Goal: Find specific page/section: Find specific page/section

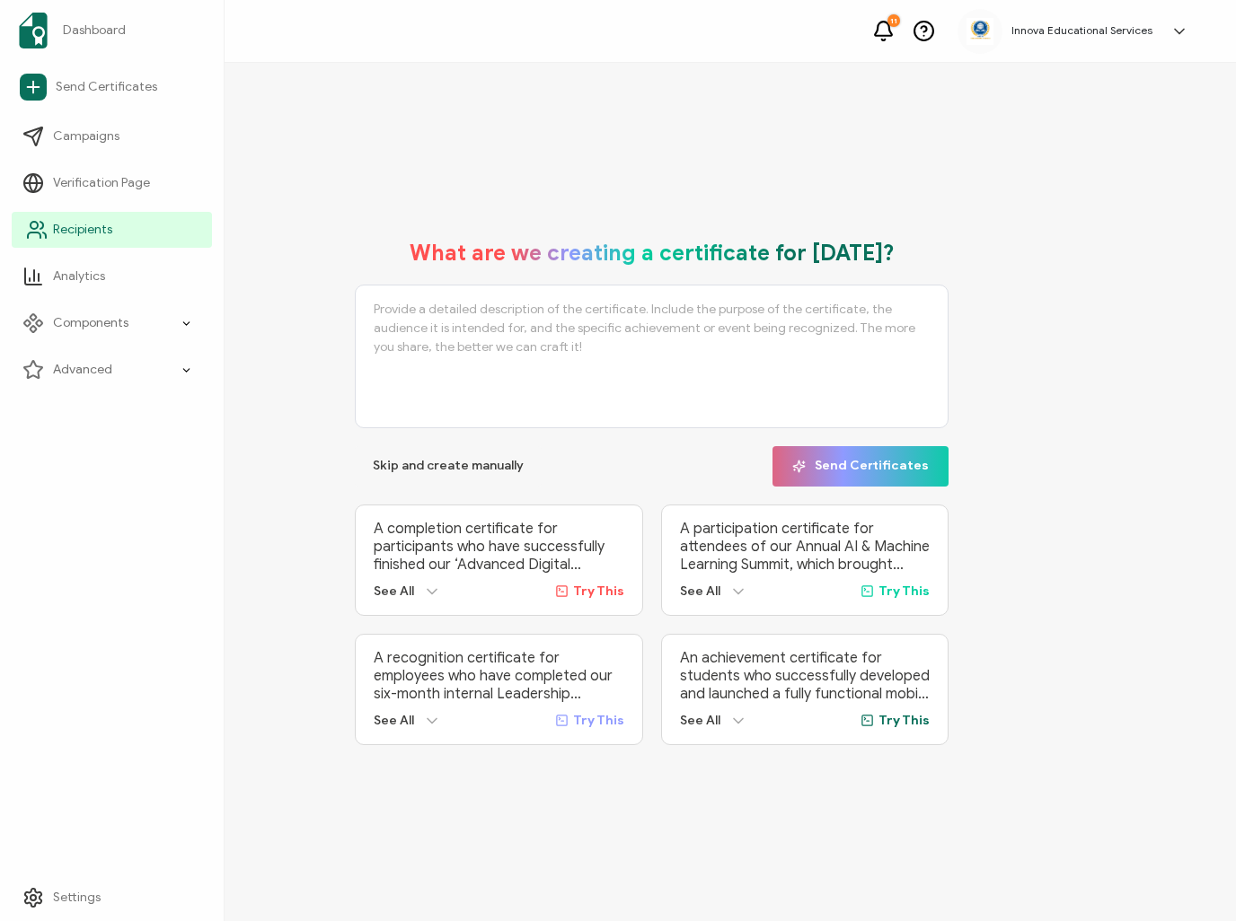
click at [112, 228] on link "Recipients" at bounding box center [112, 230] width 200 height 36
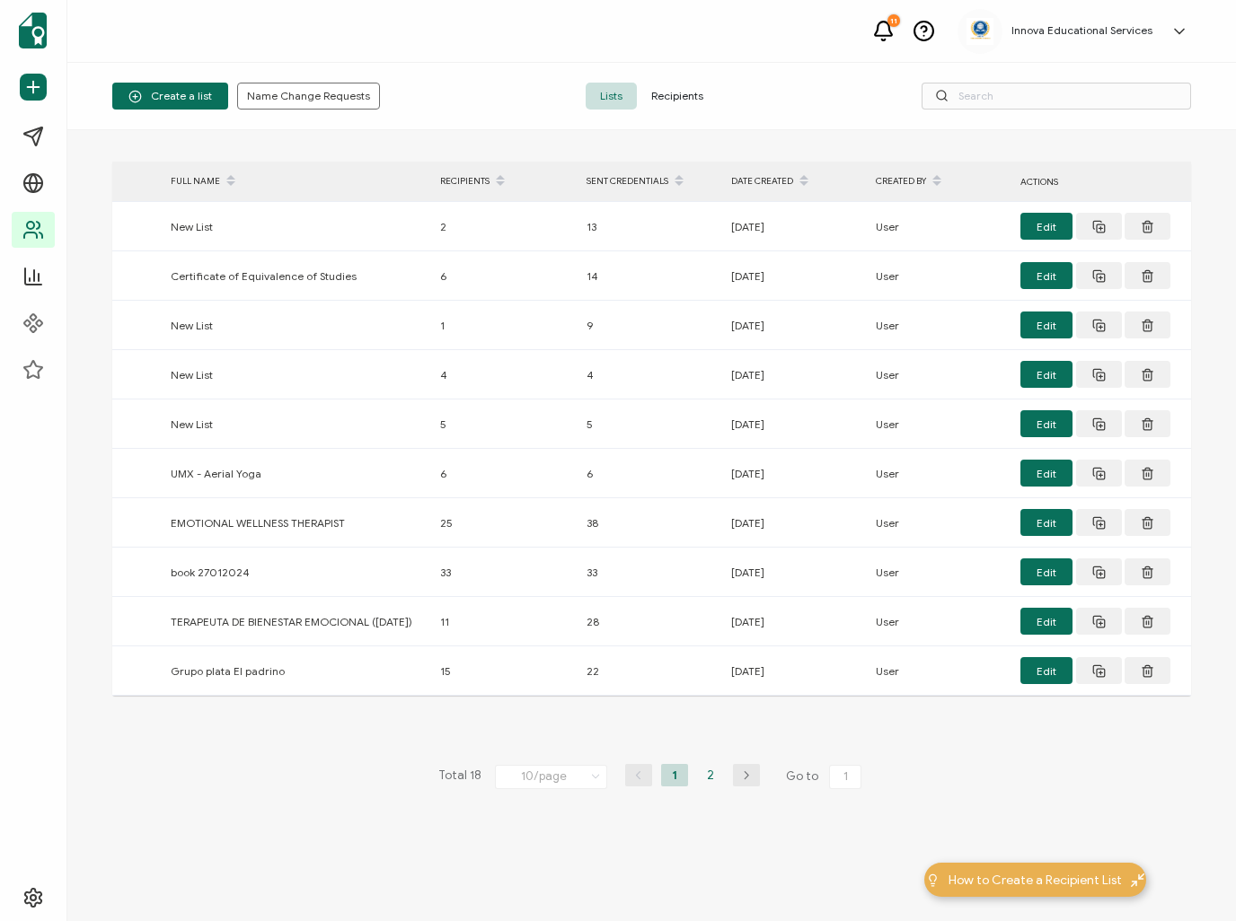
click at [704, 772] on li "2" at bounding box center [710, 775] width 27 height 22
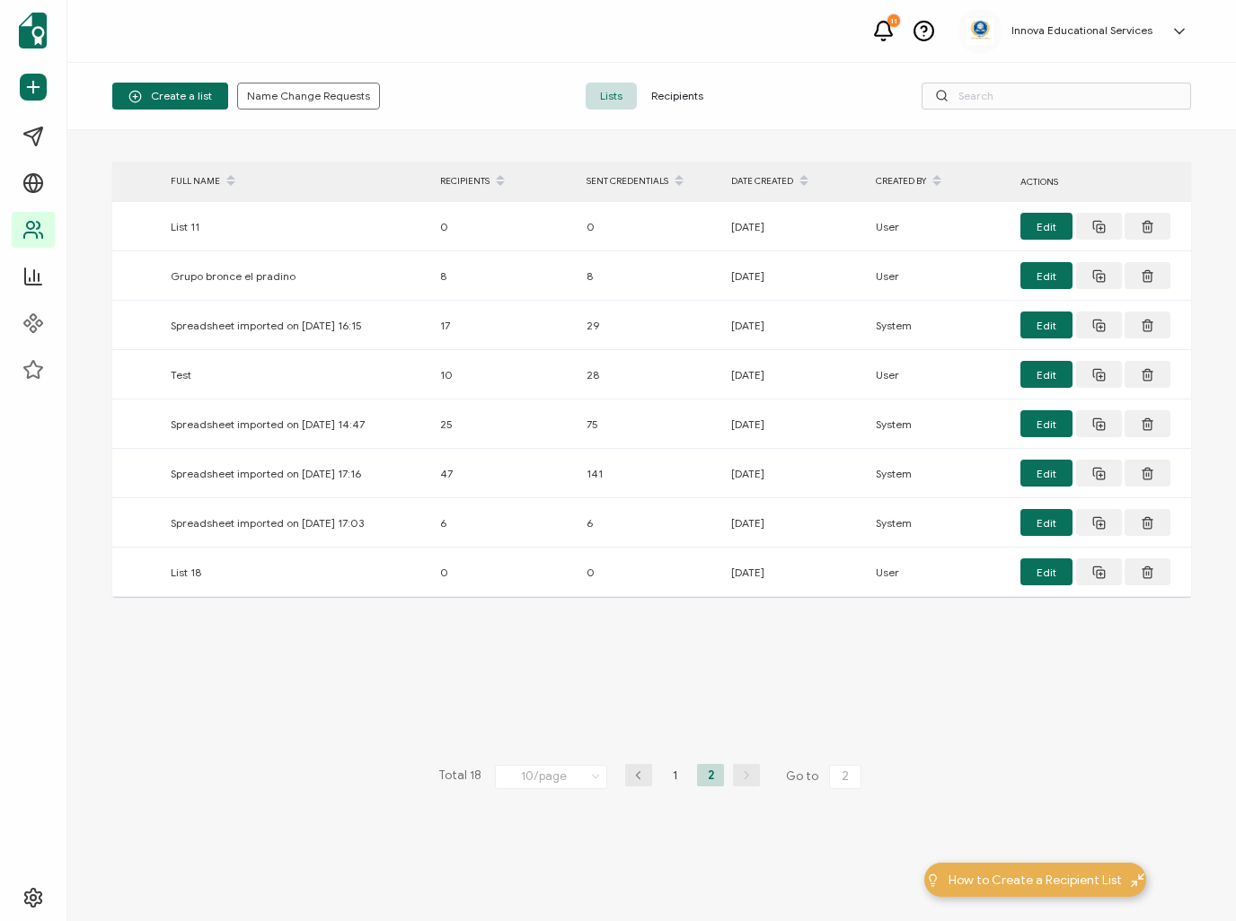
click at [674, 90] on span "Recipients" at bounding box center [677, 96] width 81 height 27
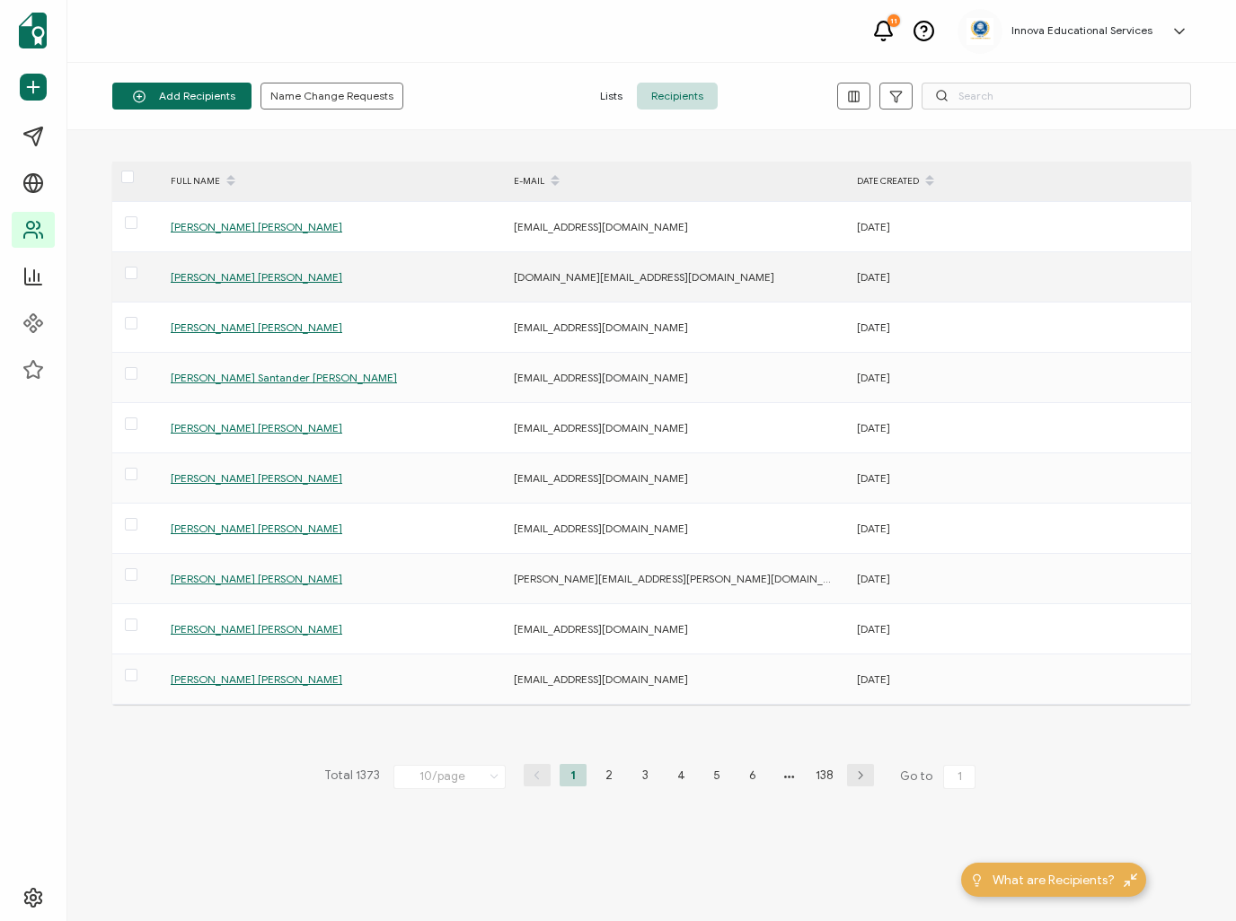
click at [288, 275] on span "[PERSON_NAME] [PERSON_NAME]" at bounding box center [257, 276] width 172 height 13
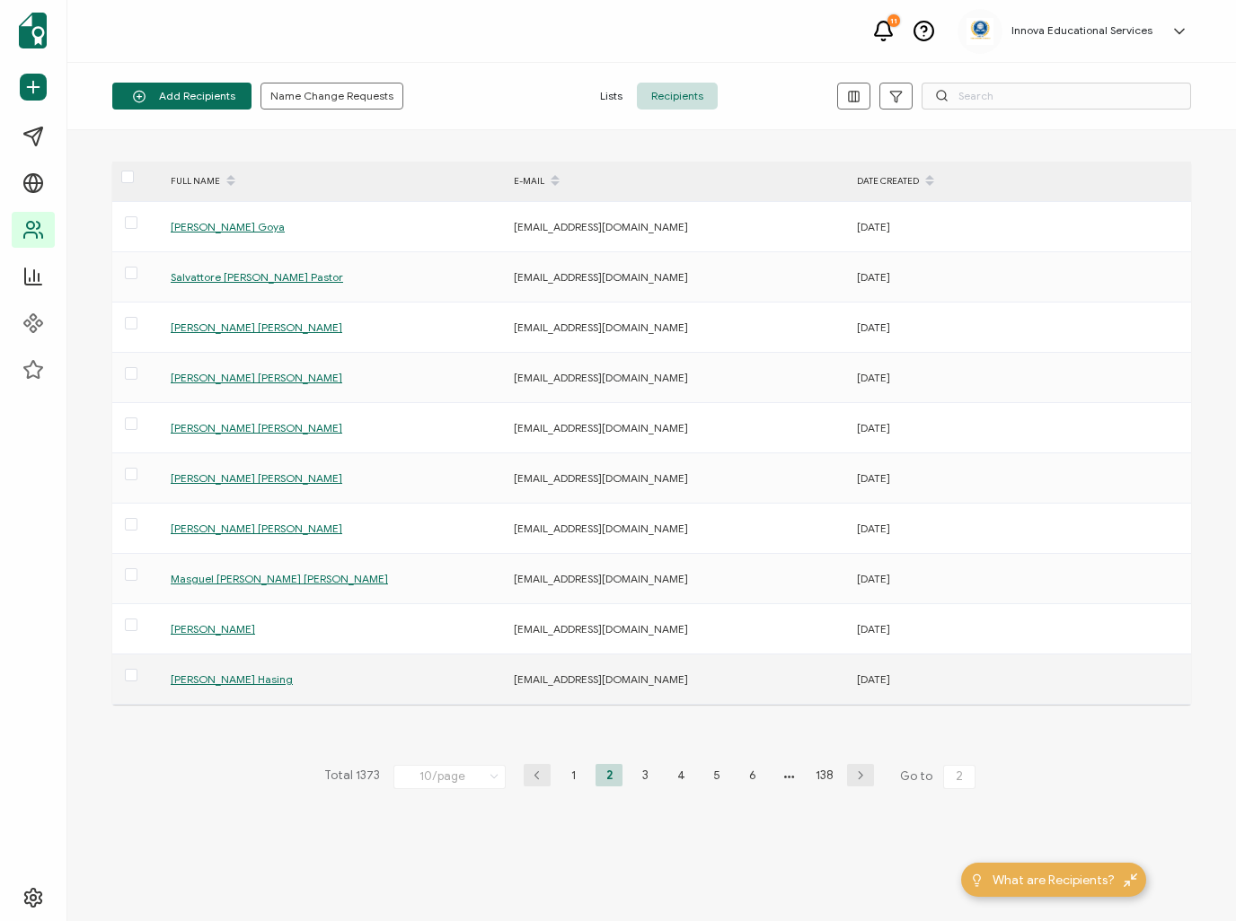
click at [293, 674] on span "[PERSON_NAME] Hasing" at bounding box center [232, 679] width 122 height 13
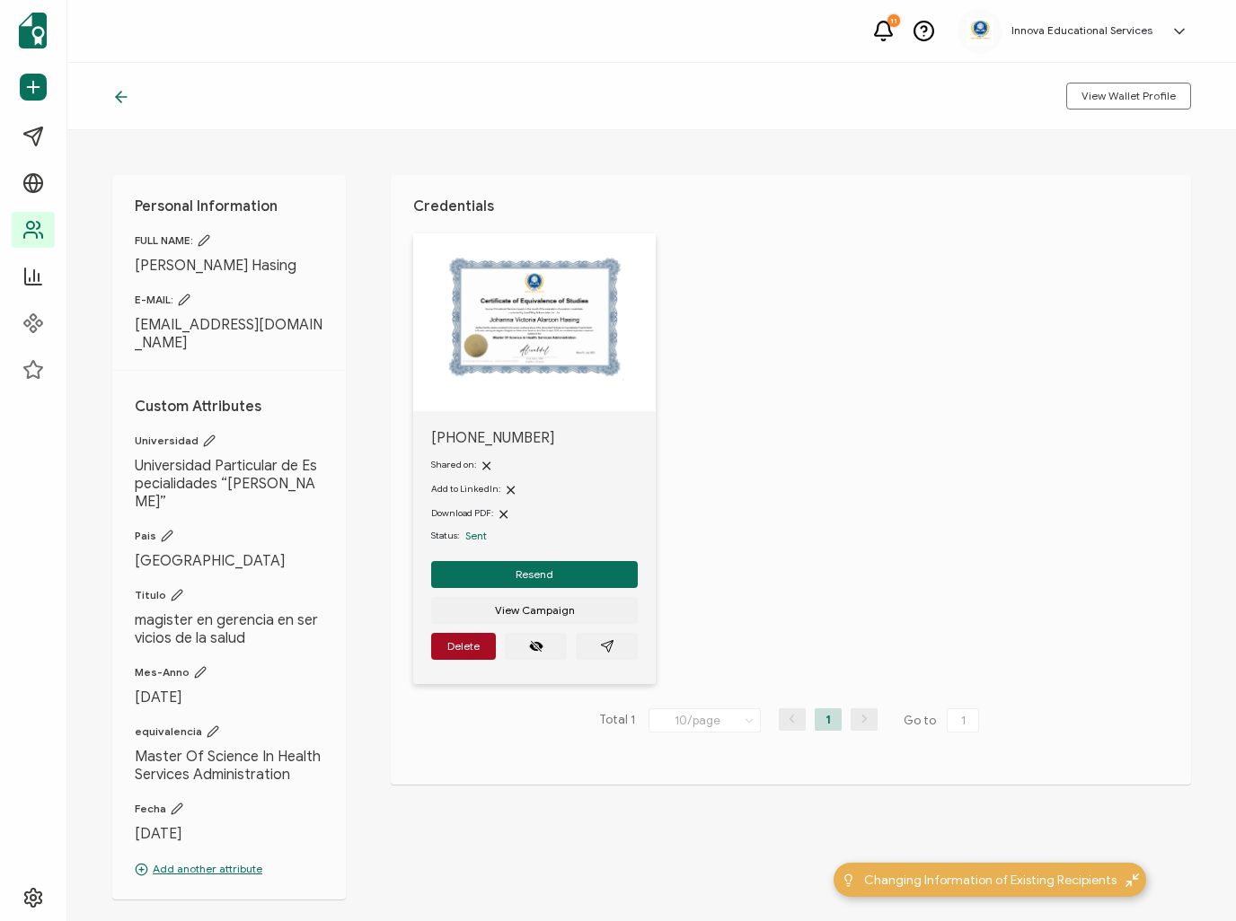
click at [126, 102] on icon at bounding box center [121, 97] width 18 height 18
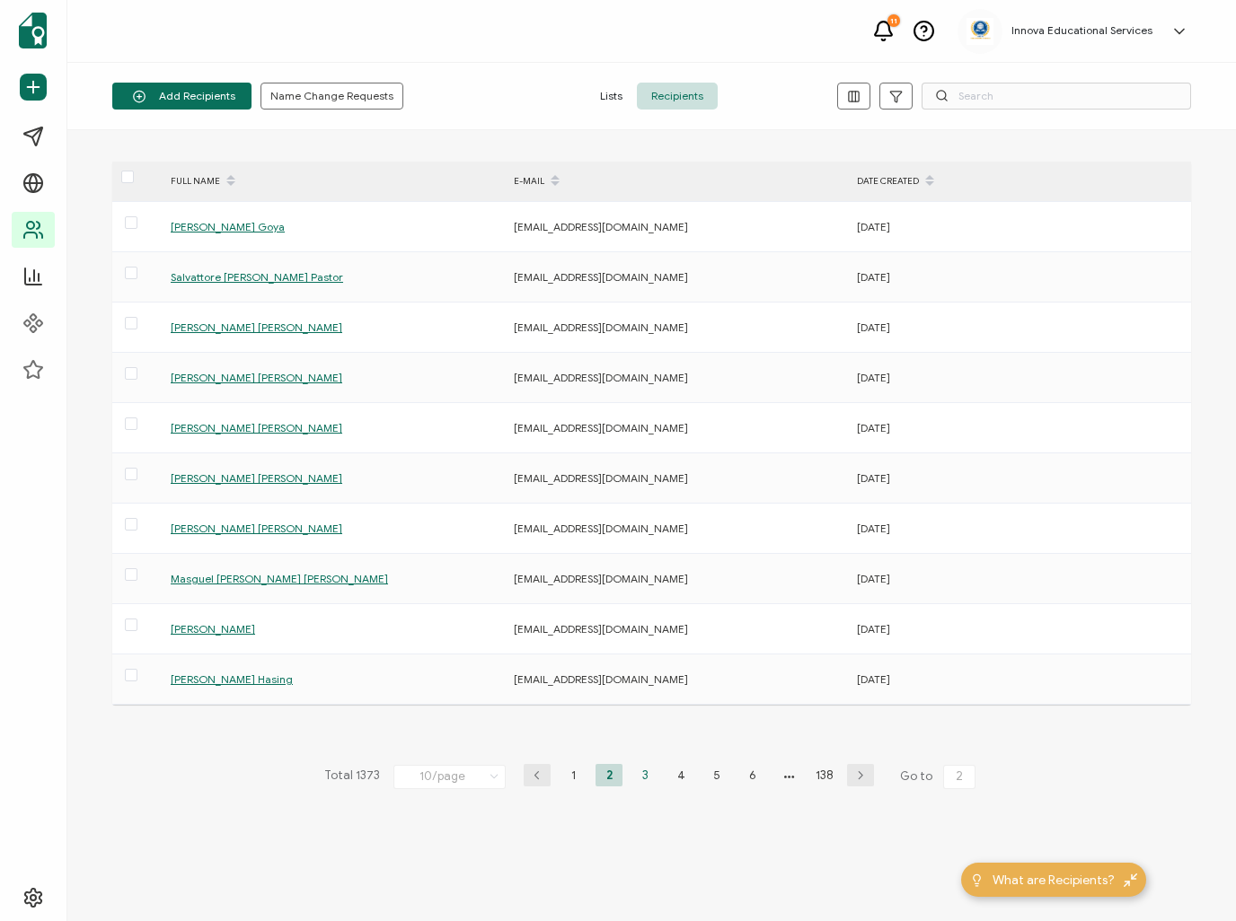
click at [638, 773] on li "3" at bounding box center [644, 775] width 27 height 22
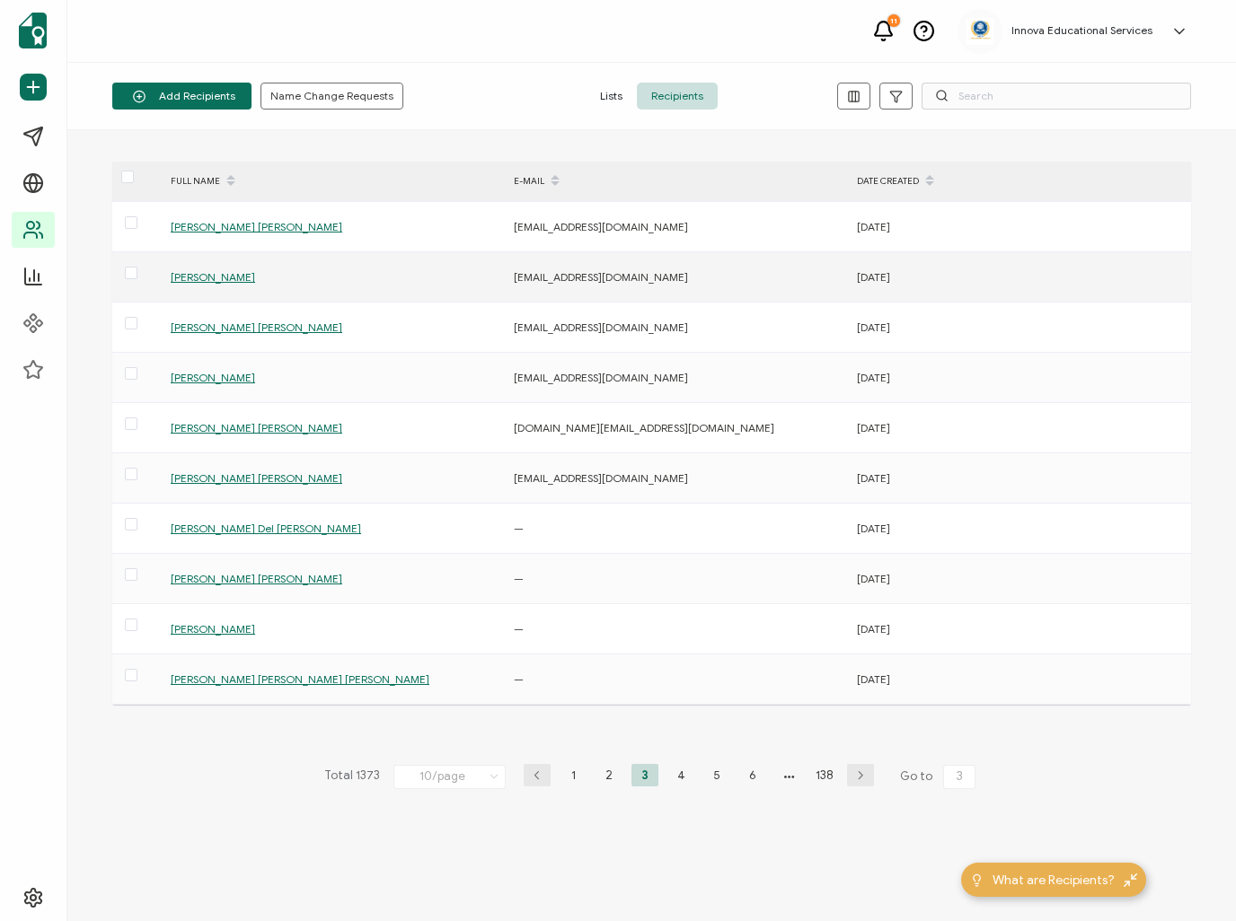
click at [253, 270] on span "[PERSON_NAME]" at bounding box center [213, 276] width 84 height 13
